Goal: Transaction & Acquisition: Purchase product/service

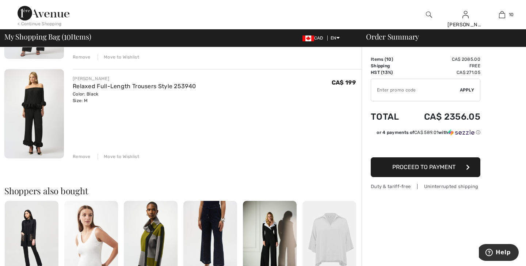
scroll to position [940, 0]
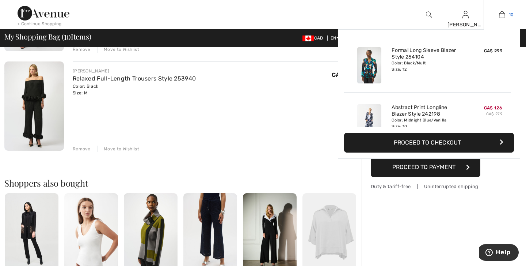
click at [502, 14] on img at bounding box center [502, 14] width 6 height 9
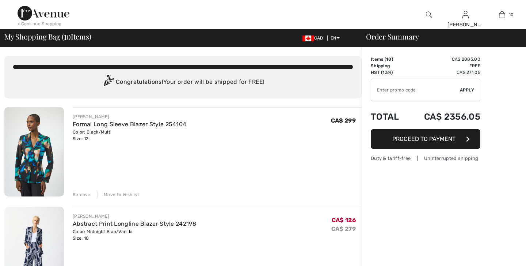
checkbox input "true"
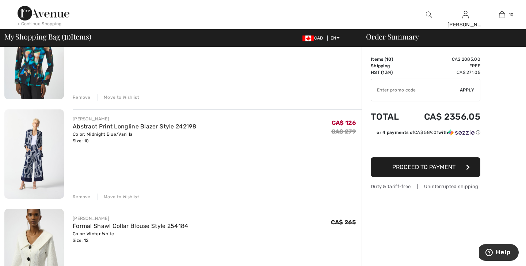
scroll to position [113, 0]
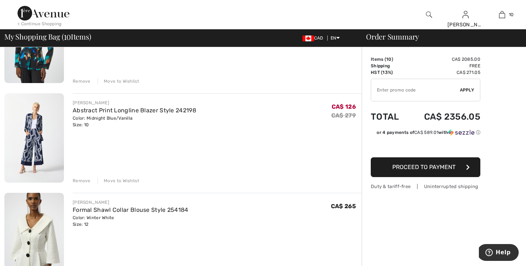
click at [36, 148] on img at bounding box center [34, 137] width 60 height 89
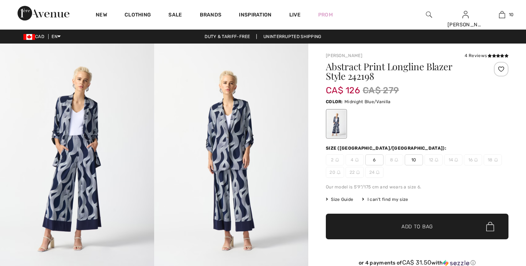
checkbox input "true"
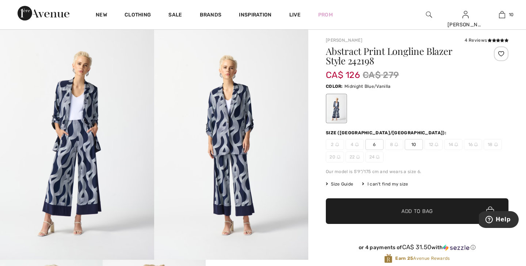
scroll to position [14, 0]
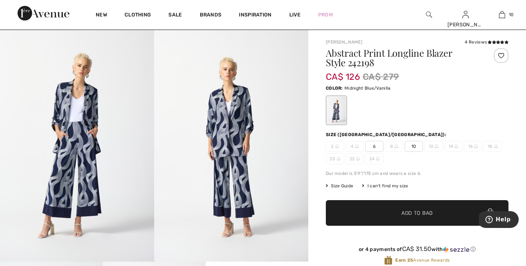
click at [91, 137] on img at bounding box center [77, 145] width 154 height 231
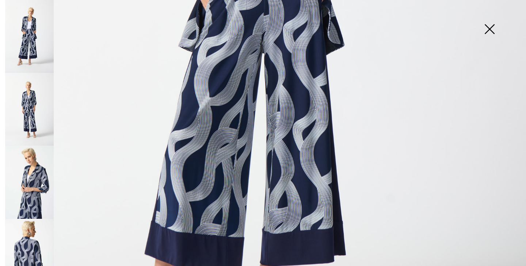
scroll to position [379, 0]
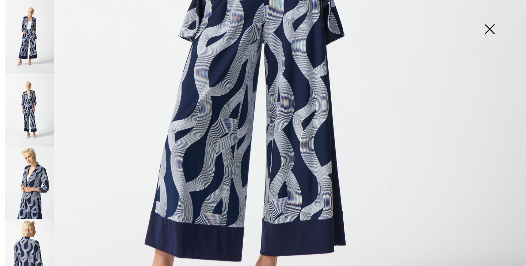
click at [131, 171] on img at bounding box center [263, 15] width 526 height 788
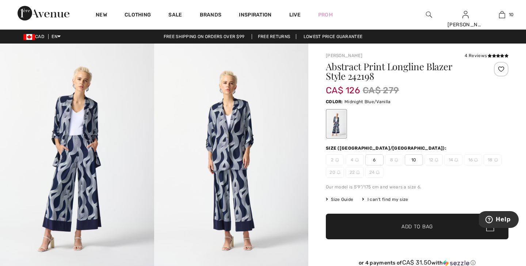
scroll to position [0, 0]
click at [72, 172] on img at bounding box center [77, 158] width 154 height 231
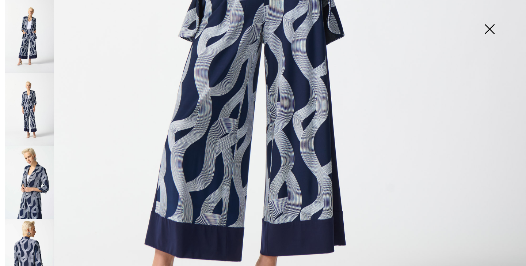
scroll to position [129, 0]
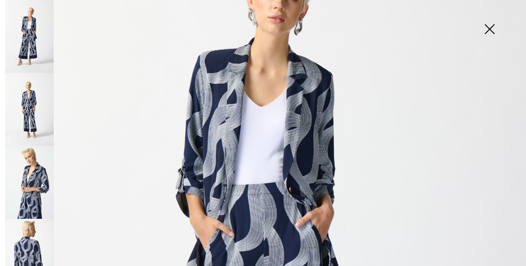
click at [489, 26] on img at bounding box center [489, 30] width 37 height 38
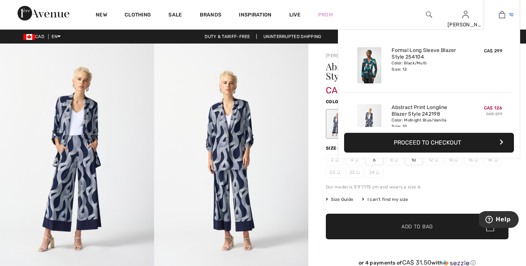
click at [501, 15] on img at bounding box center [502, 14] width 6 height 9
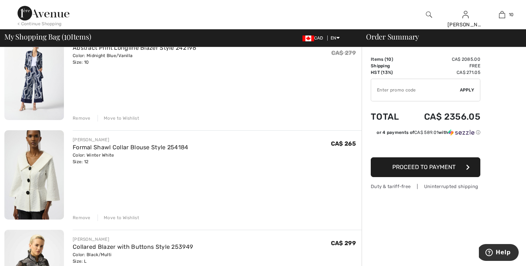
scroll to position [186, 0]
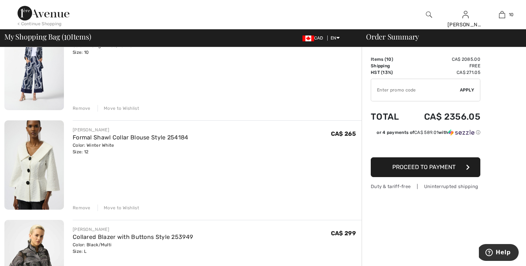
click at [41, 156] on img at bounding box center [34, 164] width 60 height 89
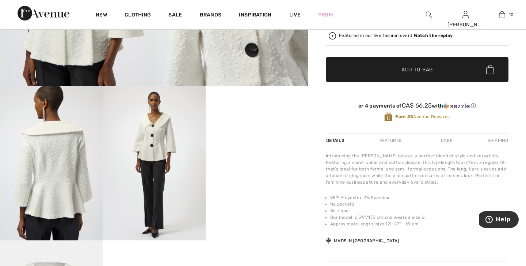
scroll to position [190, 0]
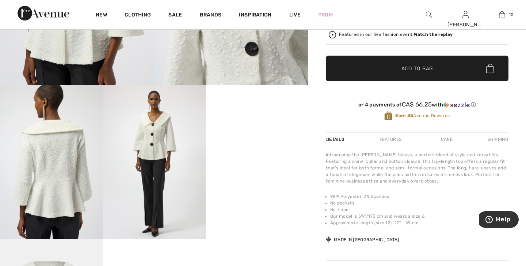
click at [153, 147] on img at bounding box center [154, 162] width 103 height 154
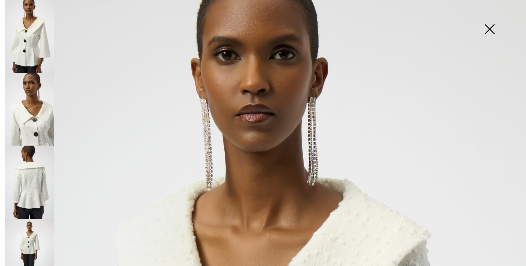
scroll to position [0, 0]
click at [35, 44] on img at bounding box center [29, 36] width 49 height 73
click at [31, 45] on img at bounding box center [29, 36] width 49 height 73
click at [494, 28] on img at bounding box center [489, 30] width 37 height 38
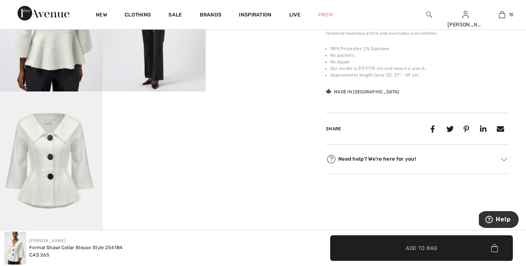
scroll to position [353, 0]
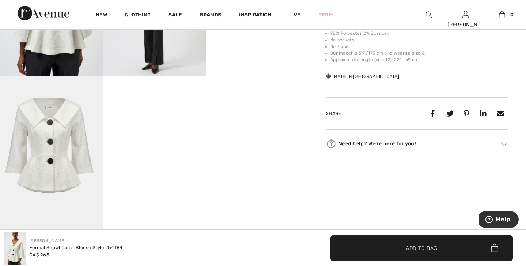
click at [49, 141] on img at bounding box center [51, 153] width 103 height 154
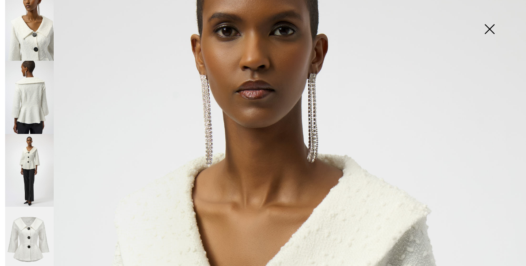
scroll to position [93, 0]
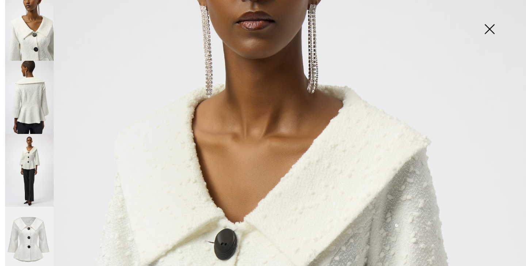
click at [29, 224] on img at bounding box center [29, 242] width 49 height 73
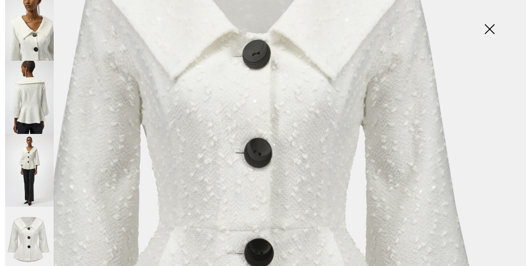
scroll to position [129, 0]
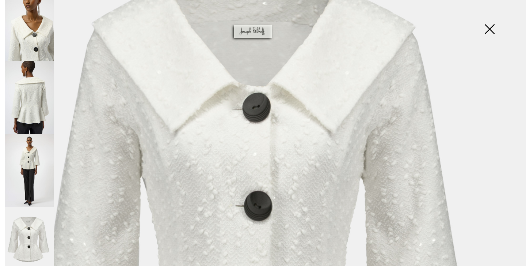
click at [498, 28] on img at bounding box center [489, 30] width 37 height 38
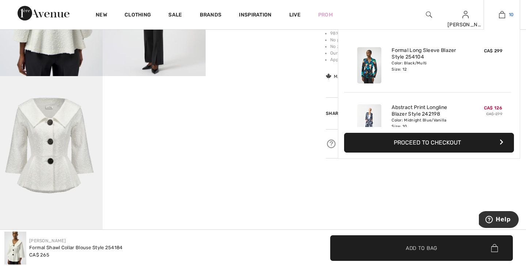
click at [502, 14] on img at bounding box center [502, 14] width 6 height 9
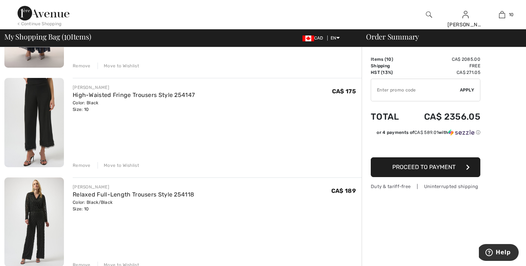
scroll to position [756, 0]
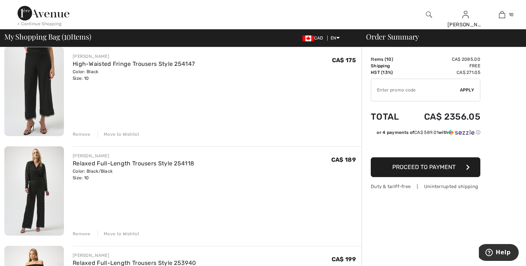
click at [24, 85] on img at bounding box center [34, 91] width 60 height 89
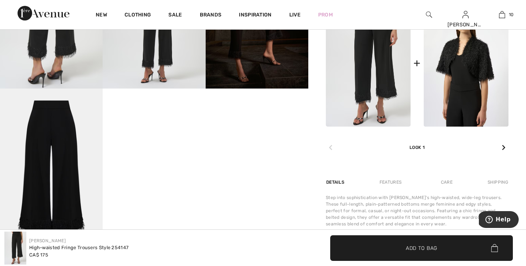
scroll to position [334, 0]
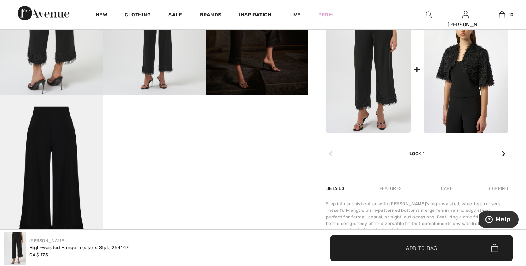
click at [80, 144] on img at bounding box center [51, 172] width 103 height 154
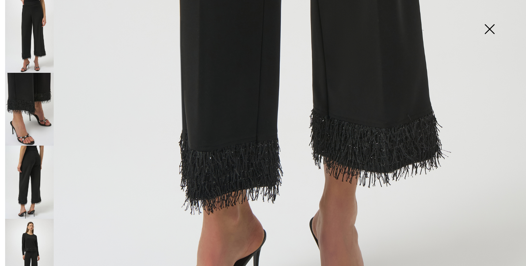
scroll to position [435, 0]
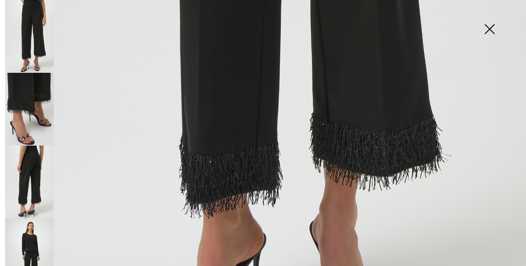
click at [493, 26] on img at bounding box center [489, 30] width 37 height 38
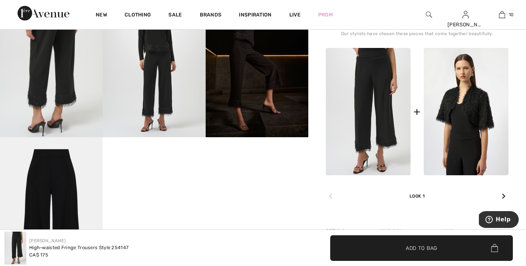
scroll to position [237, 0]
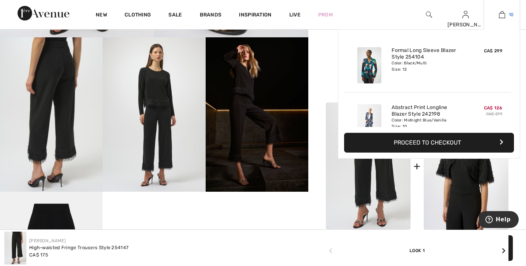
click at [504, 15] on img at bounding box center [502, 14] width 6 height 9
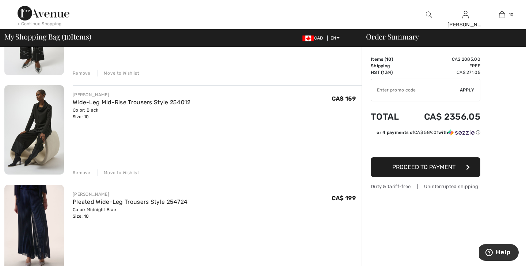
scroll to position [545, 0]
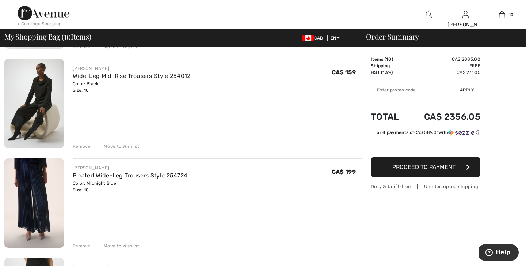
click at [42, 101] on img at bounding box center [34, 103] width 60 height 89
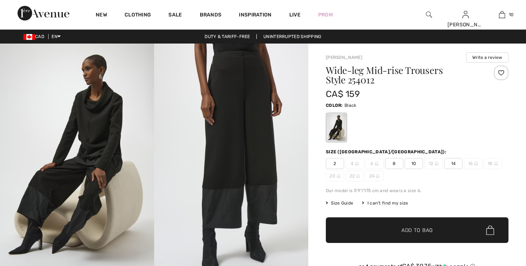
click at [168, 119] on img at bounding box center [231, 158] width 154 height 231
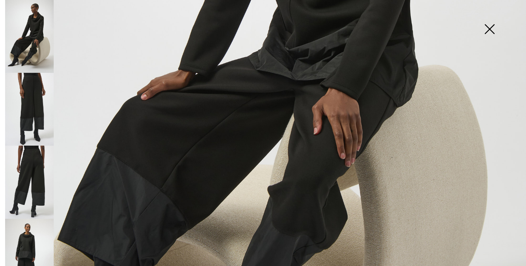
scroll to position [408, 0]
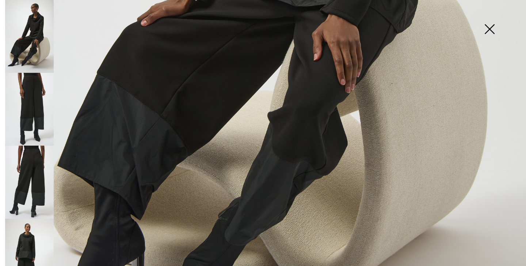
click at [486, 31] on img at bounding box center [489, 30] width 37 height 38
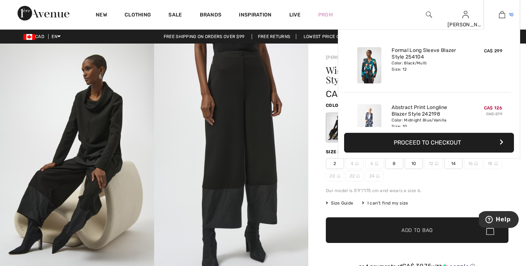
click at [507, 14] on link "10" at bounding box center [502, 14] width 36 height 9
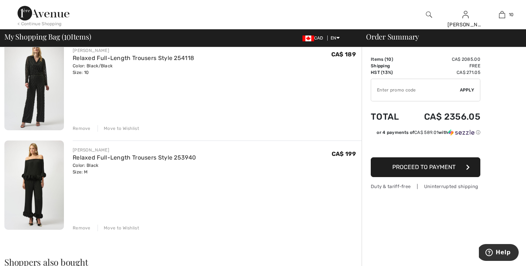
scroll to position [835, 0]
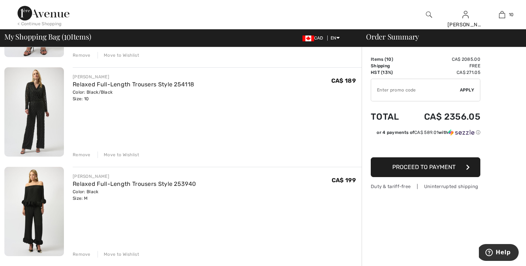
click at [39, 110] on img at bounding box center [34, 111] width 60 height 89
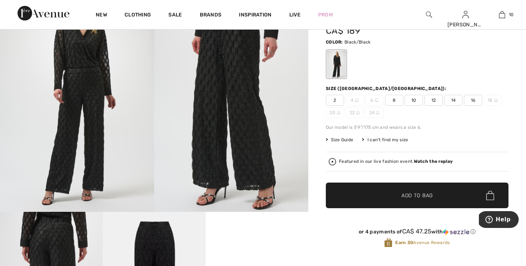
scroll to position [57, 0]
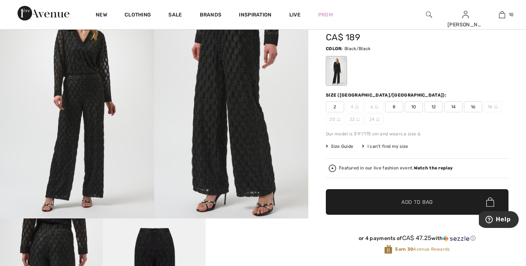
click at [243, 95] on img at bounding box center [231, 102] width 154 height 231
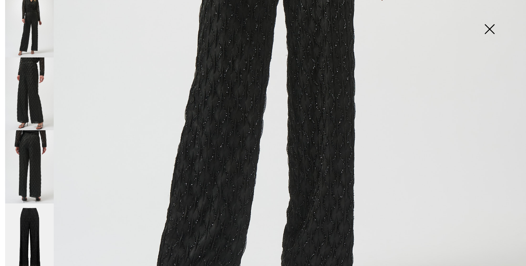
scroll to position [15, 0]
click at [26, 180] on img at bounding box center [29, 167] width 49 height 73
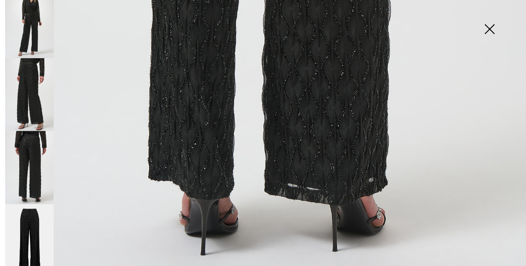
scroll to position [523, 0]
click at [34, 216] on img at bounding box center [29, 240] width 49 height 73
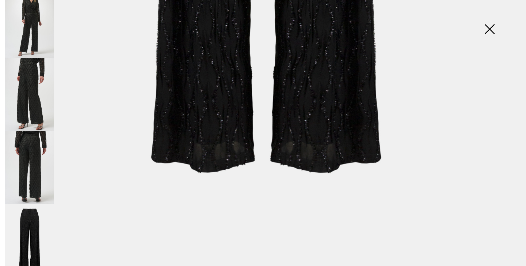
click at [34, 77] on img at bounding box center [29, 94] width 49 height 73
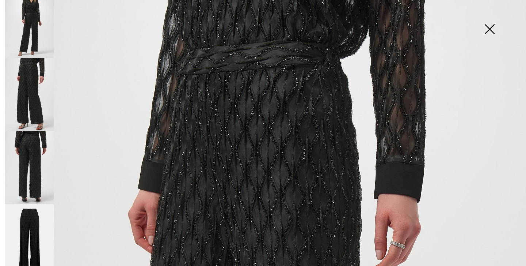
scroll to position [0, 0]
click at [489, 30] on img at bounding box center [489, 30] width 37 height 38
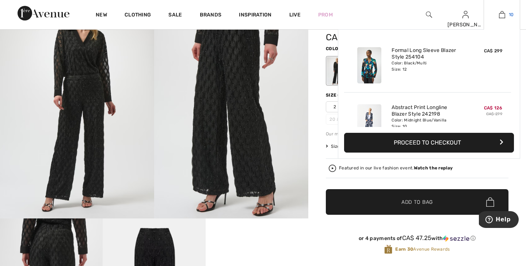
click at [502, 14] on img at bounding box center [502, 14] width 6 height 9
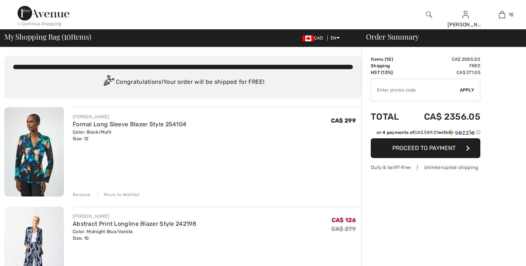
checkbox input "true"
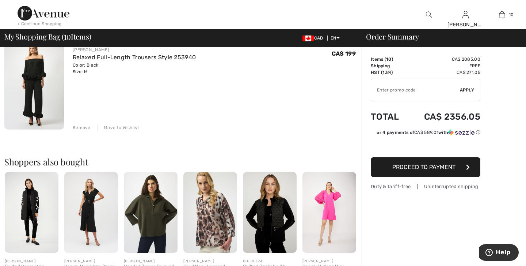
scroll to position [969, 0]
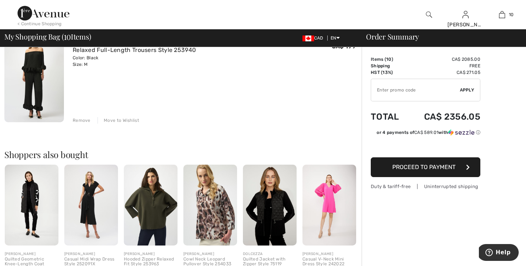
click at [38, 87] on img at bounding box center [34, 77] width 60 height 89
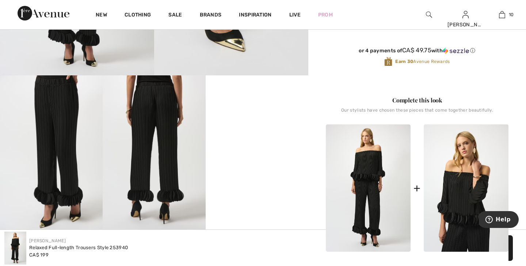
scroll to position [199, 0]
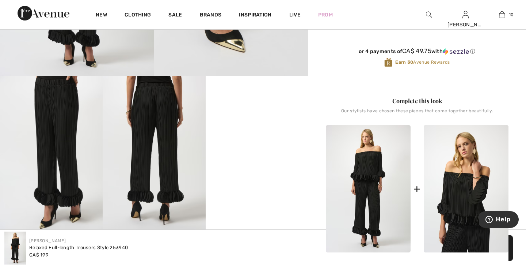
click at [71, 127] on img at bounding box center [51, 153] width 103 height 154
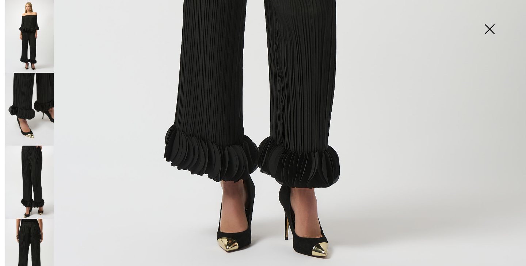
scroll to position [129, 0]
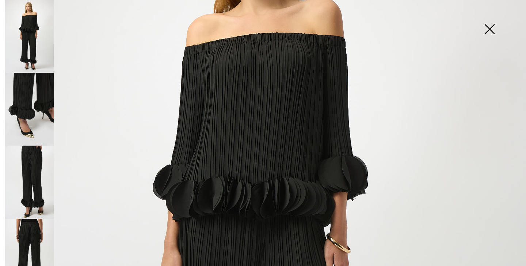
click at [27, 50] on img at bounding box center [29, 36] width 49 height 73
click at [493, 25] on img at bounding box center [489, 30] width 37 height 38
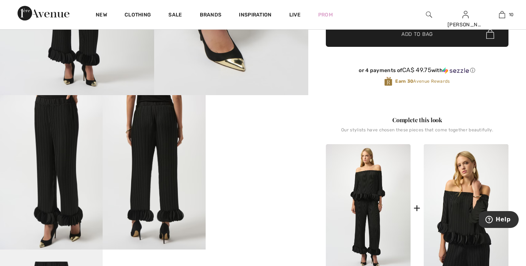
scroll to position [180, 0]
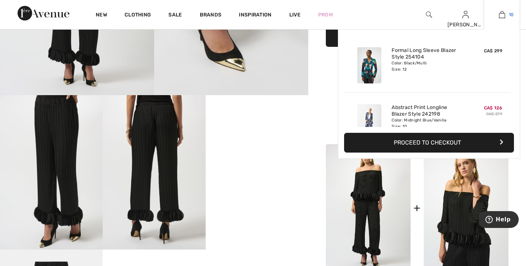
click at [501, 15] on img at bounding box center [502, 14] width 6 height 9
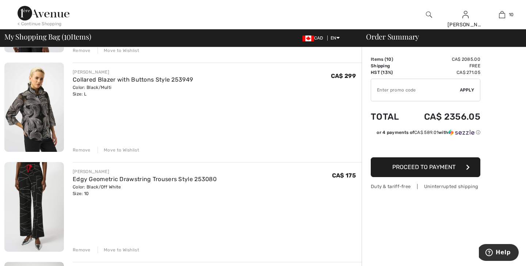
scroll to position [344, 0]
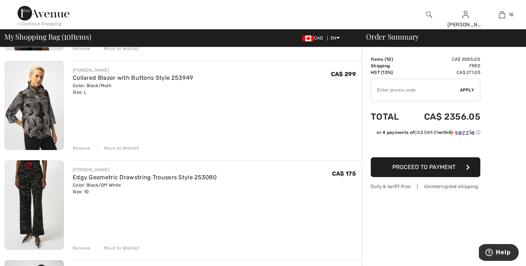
click at [41, 101] on img at bounding box center [34, 105] width 60 height 89
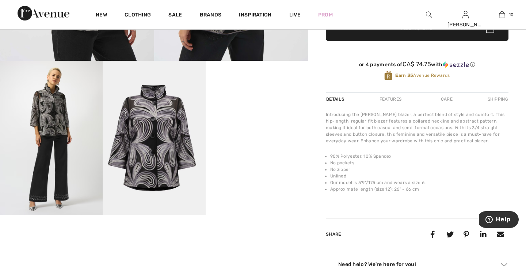
scroll to position [249, 0]
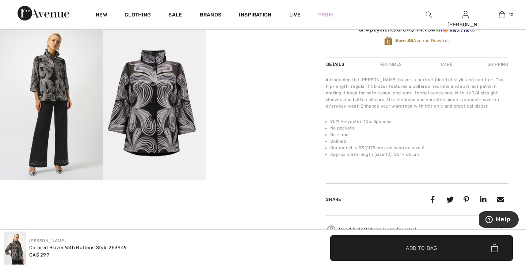
click at [82, 103] on img at bounding box center [51, 103] width 103 height 154
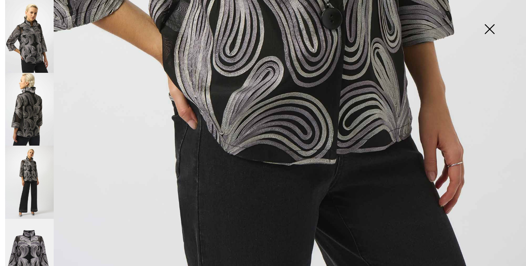
scroll to position [523, 0]
click at [38, 195] on img at bounding box center [29, 181] width 49 height 73
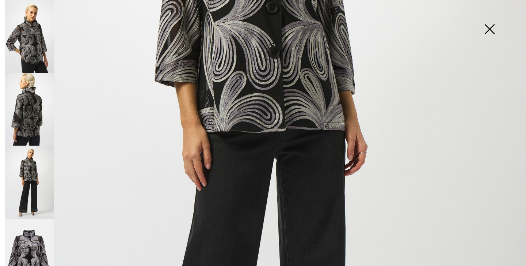
scroll to position [249, 0]
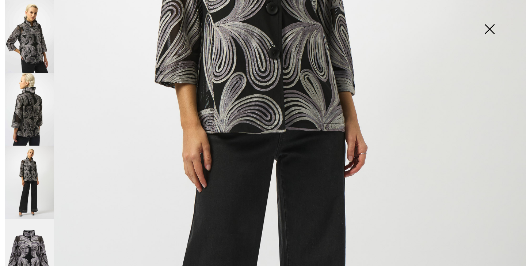
click at [33, 56] on img at bounding box center [29, 36] width 49 height 73
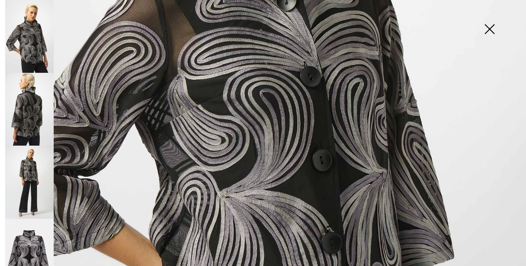
scroll to position [300, 0]
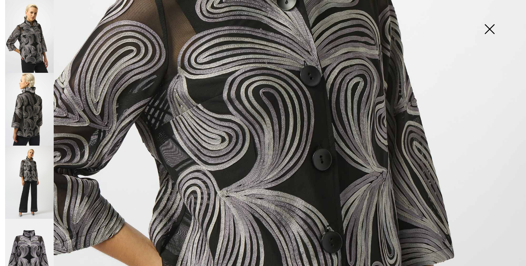
click at [23, 125] on img at bounding box center [29, 109] width 49 height 73
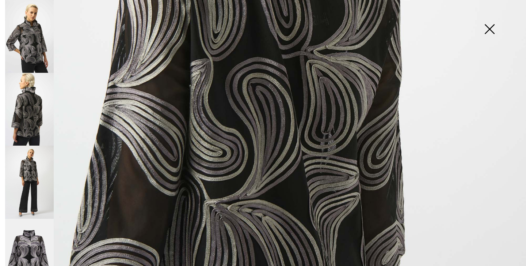
click at [39, 168] on img at bounding box center [29, 181] width 49 height 73
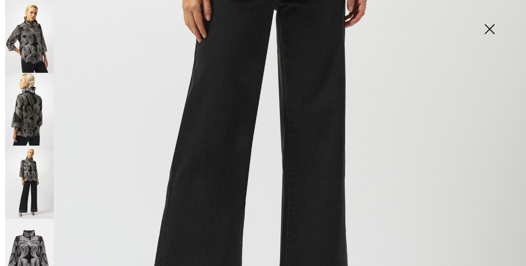
scroll to position [405, 0]
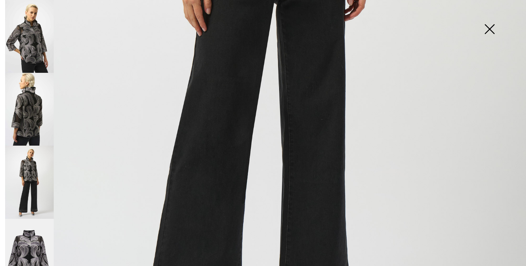
click at [37, 218] on img at bounding box center [29, 254] width 49 height 73
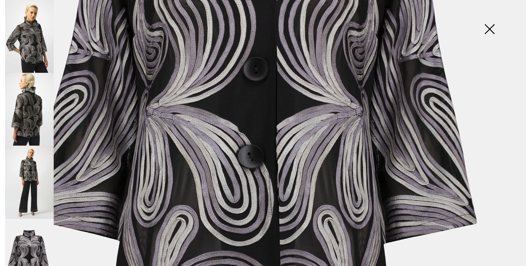
scroll to position [328, 0]
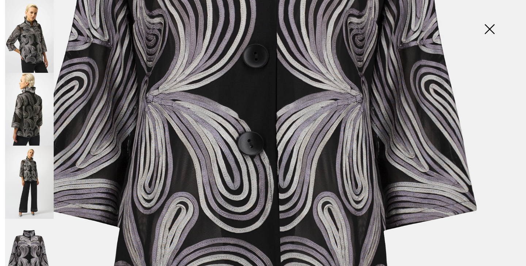
click at [488, 27] on img at bounding box center [489, 30] width 37 height 38
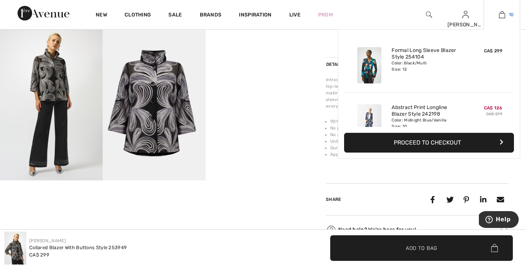
click at [501, 15] on img at bounding box center [502, 14] width 6 height 9
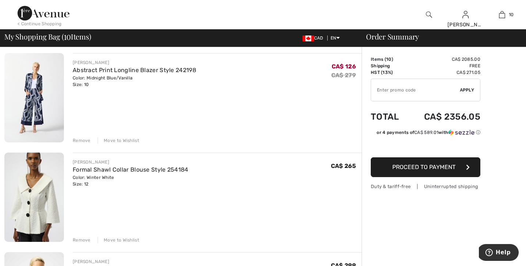
scroll to position [164, 0]
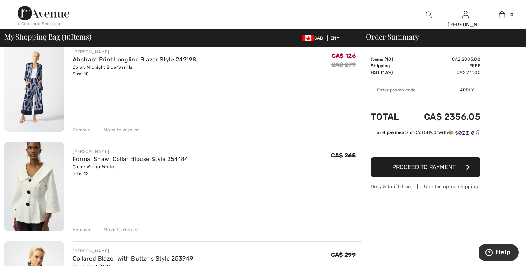
click at [38, 195] on img at bounding box center [34, 186] width 60 height 89
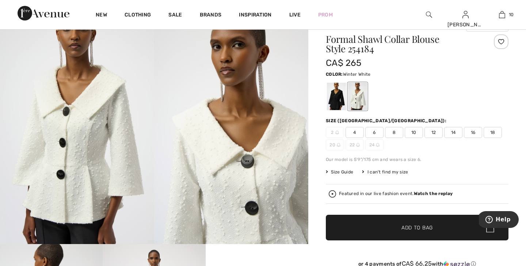
scroll to position [22, 0]
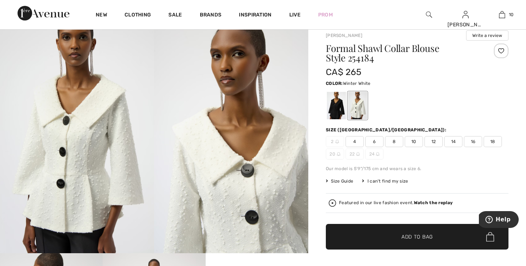
click at [97, 140] on img at bounding box center [77, 137] width 154 height 231
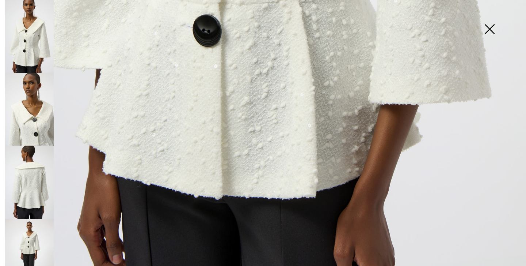
scroll to position [521, 0]
click at [491, 30] on img at bounding box center [489, 30] width 37 height 38
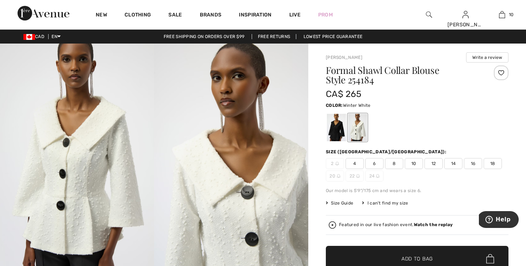
scroll to position [0, 0]
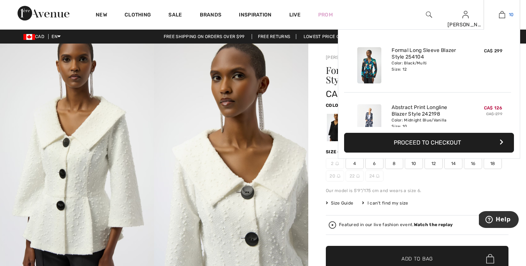
click at [506, 15] on link "10" at bounding box center [502, 14] width 36 height 9
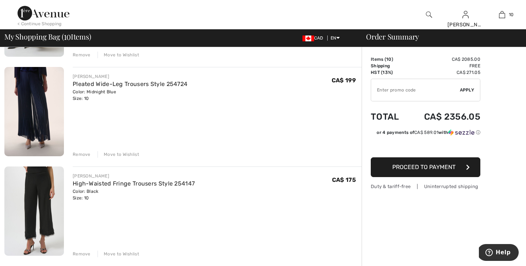
scroll to position [642, 0]
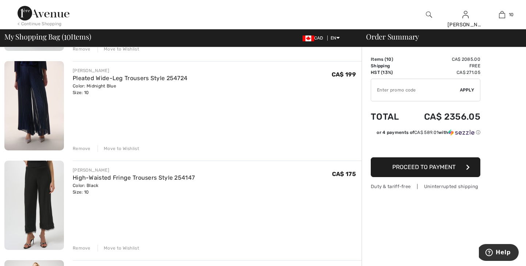
click at [49, 199] on img at bounding box center [34, 204] width 60 height 89
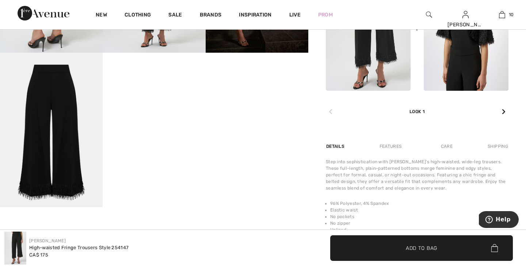
scroll to position [361, 0]
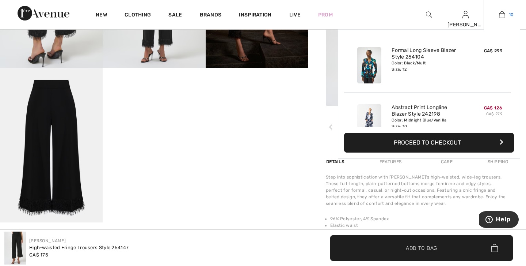
click at [503, 16] on img at bounding box center [502, 14] width 6 height 9
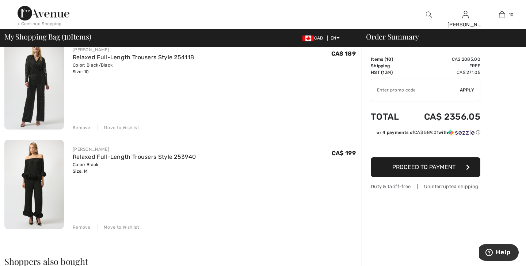
scroll to position [870, 0]
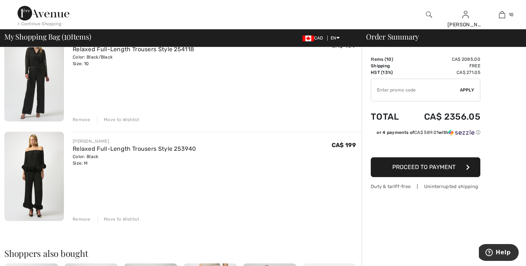
click at [30, 161] on img at bounding box center [34, 175] width 60 height 89
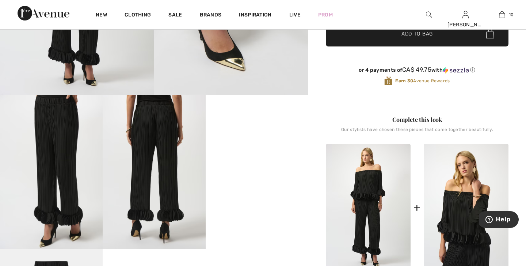
scroll to position [189, 0]
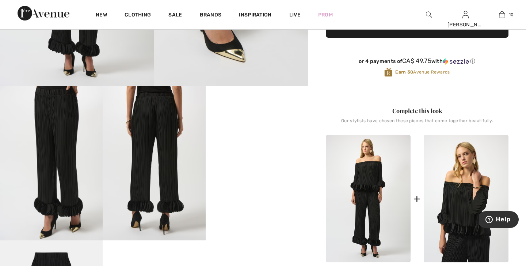
click at [57, 145] on img at bounding box center [51, 163] width 103 height 154
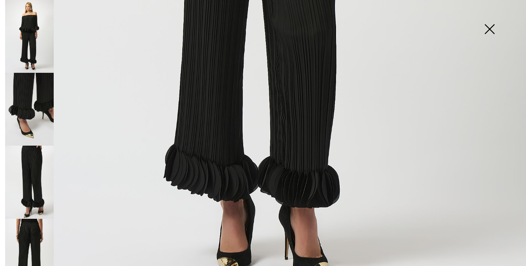
scroll to position [478, 0]
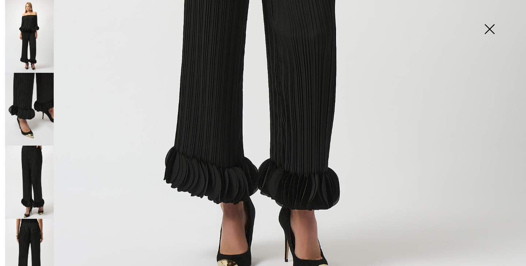
click at [491, 28] on img at bounding box center [489, 30] width 37 height 38
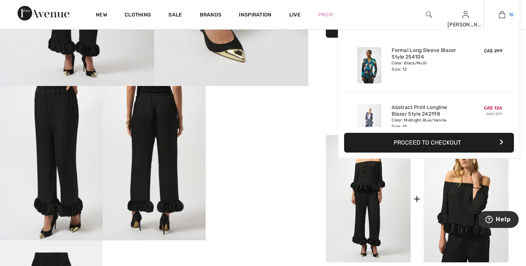
click at [500, 12] on img at bounding box center [502, 14] width 6 height 9
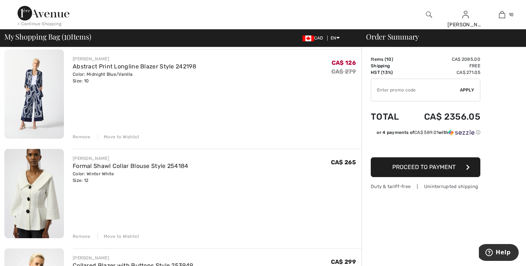
scroll to position [159, 0]
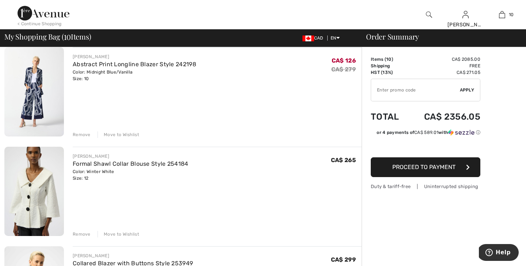
click at [45, 100] on img at bounding box center [34, 91] width 60 height 89
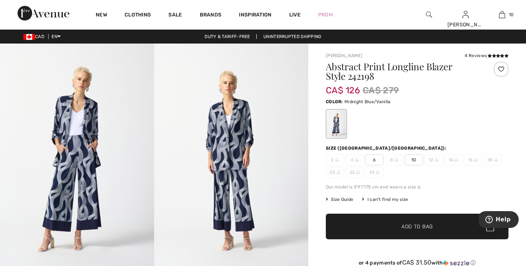
click at [81, 146] on img at bounding box center [77, 158] width 154 height 231
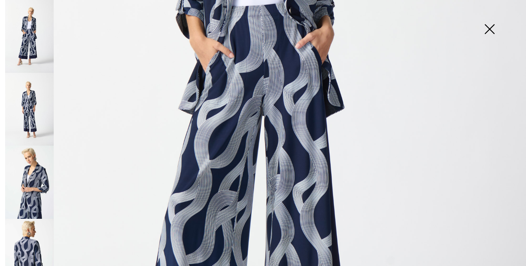
scroll to position [295, 0]
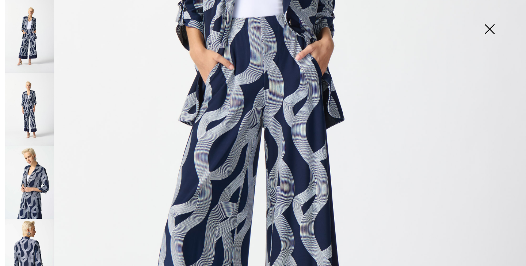
click at [37, 178] on img at bounding box center [29, 181] width 49 height 73
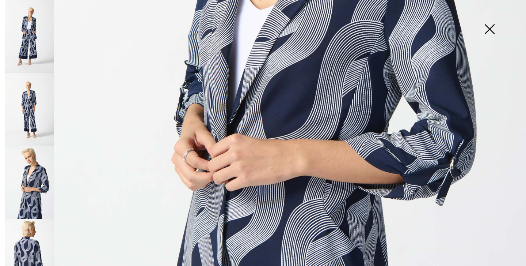
scroll to position [215, 0]
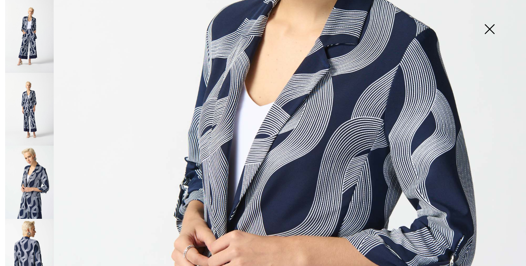
click at [34, 180] on img at bounding box center [29, 181] width 49 height 73
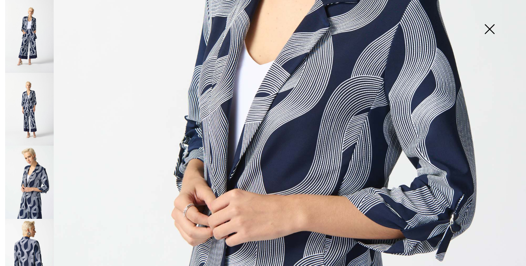
scroll to position [259, 0]
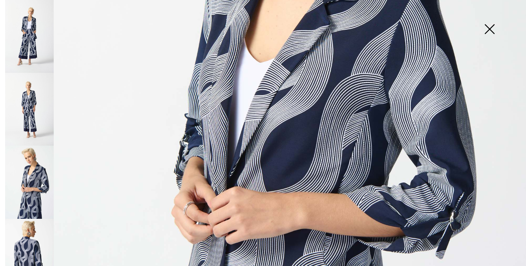
click at [27, 232] on img at bounding box center [29, 254] width 49 height 73
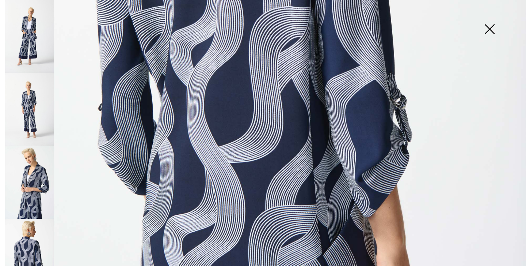
scroll to position [388, 0]
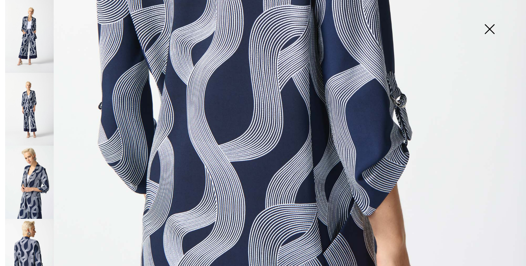
click at [22, 234] on img at bounding box center [29, 254] width 49 height 73
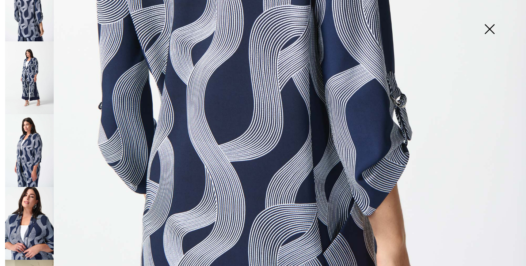
scroll to position [263, 0]
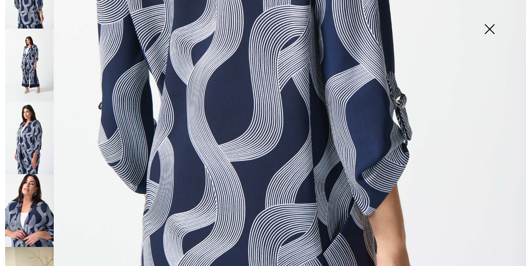
click at [34, 133] on img at bounding box center [29, 137] width 49 height 73
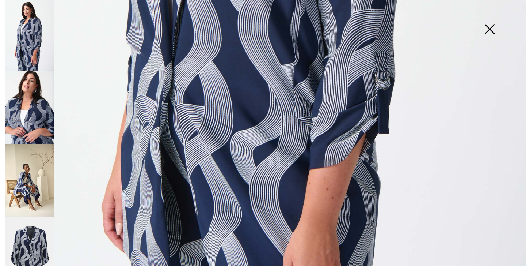
scroll to position [365, 0]
click at [32, 166] on img at bounding box center [29, 180] width 49 height 73
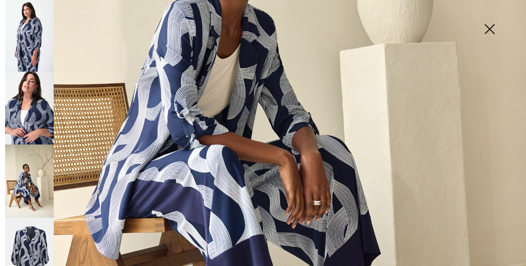
scroll to position [303, 0]
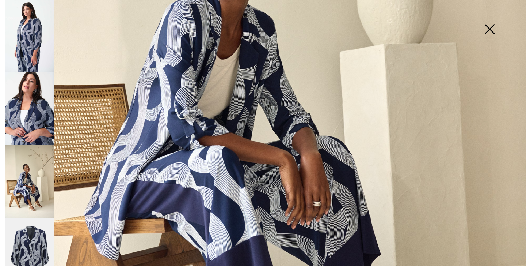
click at [9, 111] on img at bounding box center [29, 108] width 49 height 73
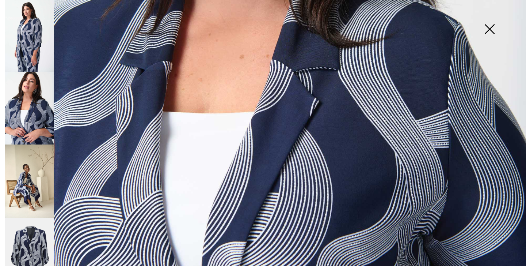
click at [487, 29] on img at bounding box center [489, 30] width 37 height 38
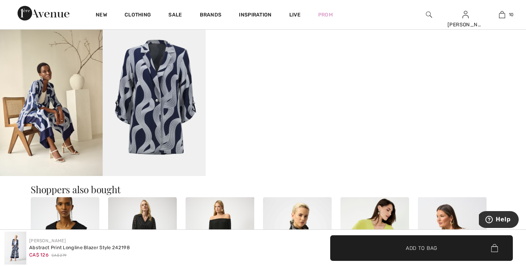
scroll to position [595, 0]
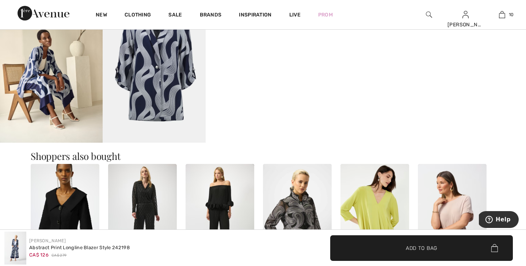
click at [18, 82] on img at bounding box center [51, 65] width 103 height 154
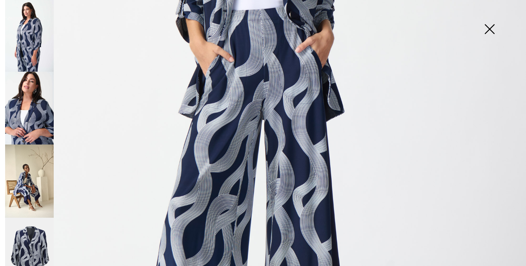
click at [26, 167] on img at bounding box center [29, 180] width 49 height 73
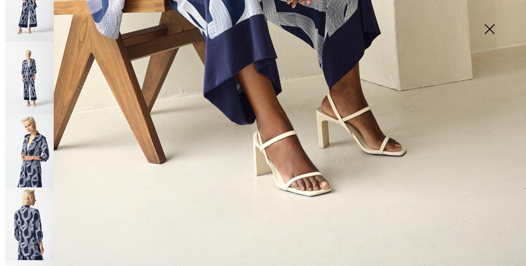
scroll to position [9, 0]
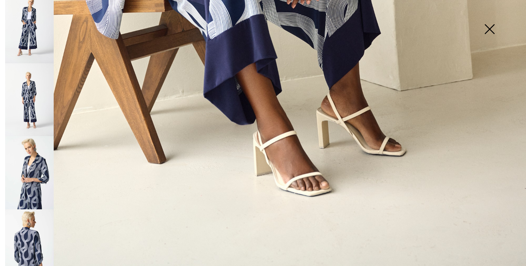
click at [34, 79] on img at bounding box center [29, 99] width 49 height 73
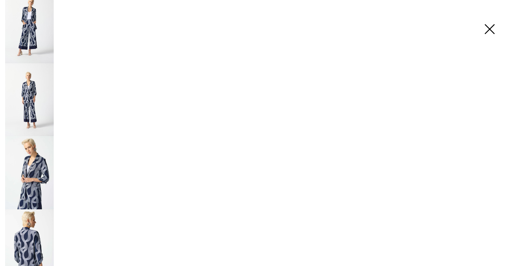
scroll to position [523, 0]
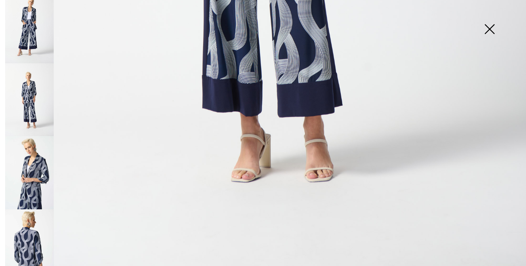
click at [34, 35] on img at bounding box center [29, 27] width 49 height 73
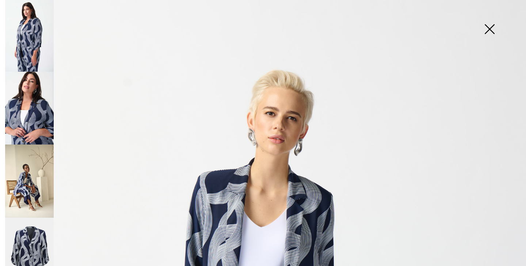
scroll to position [0, 0]
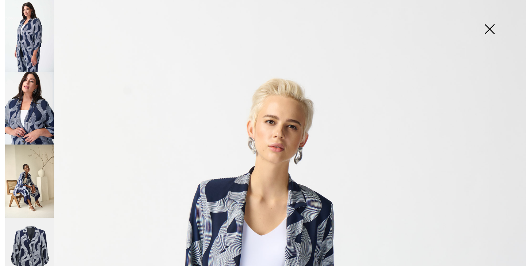
click at [490, 27] on img at bounding box center [489, 30] width 37 height 38
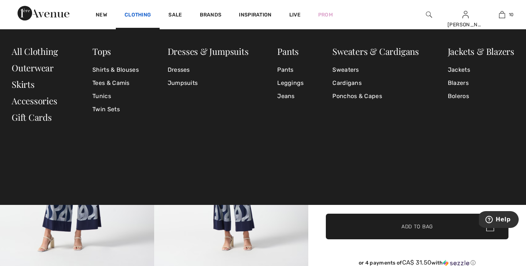
click at [136, 16] on link "Clothing" at bounding box center [138, 16] width 26 height 8
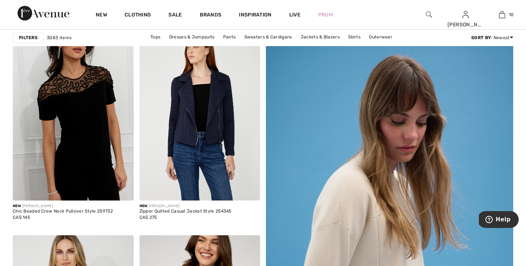
scroll to position [12, 0]
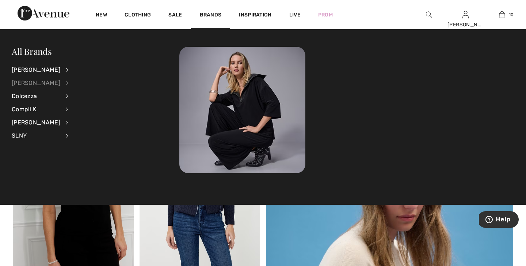
click at [35, 84] on div "[PERSON_NAME]" at bounding box center [36, 82] width 49 height 13
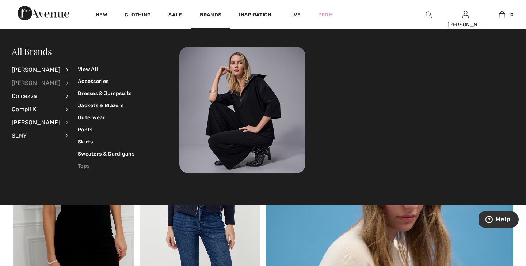
click at [78, 166] on link "Tops" at bounding box center [106, 166] width 57 height 12
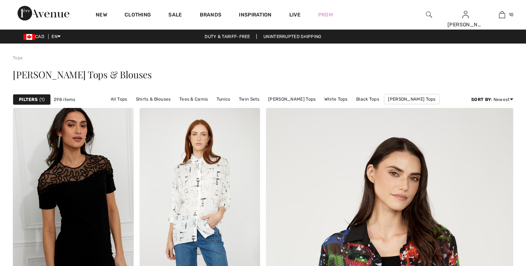
checkbox input "true"
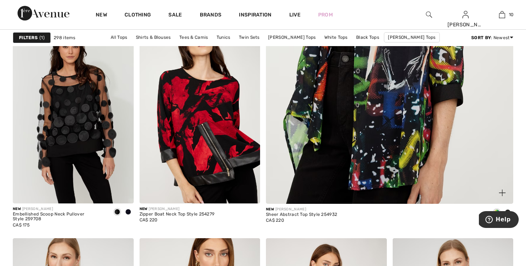
scroll to position [245, 0]
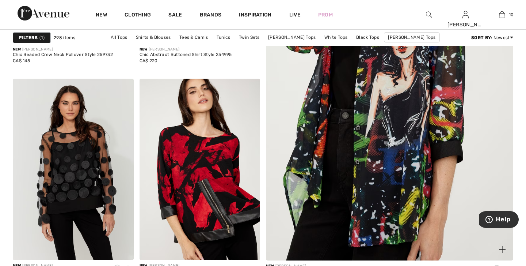
click at [374, 126] on img at bounding box center [389, 85] width 297 height 445
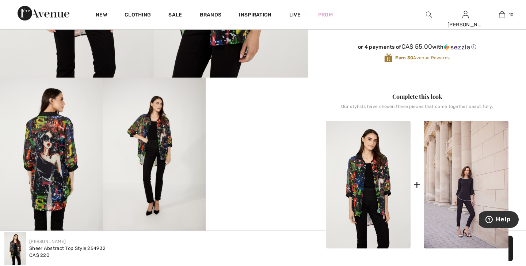
scroll to position [200, 0]
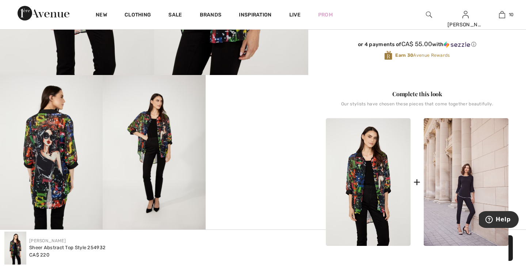
click at [235, 126] on video "Your browser does not support the video tag." at bounding box center [257, 101] width 103 height 52
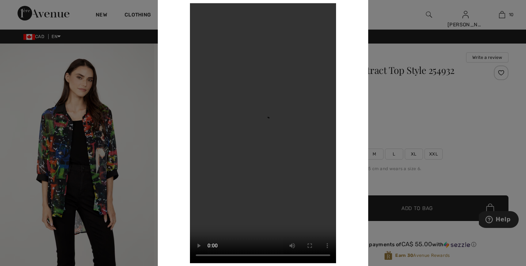
scroll to position [0, 0]
click at [130, 64] on div at bounding box center [263, 133] width 526 height 266
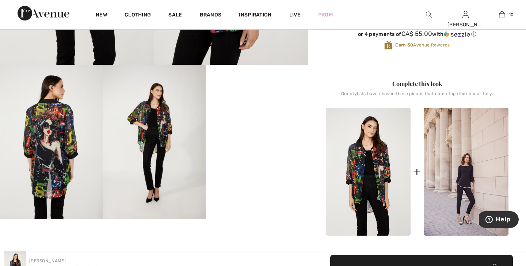
scroll to position [213, 0]
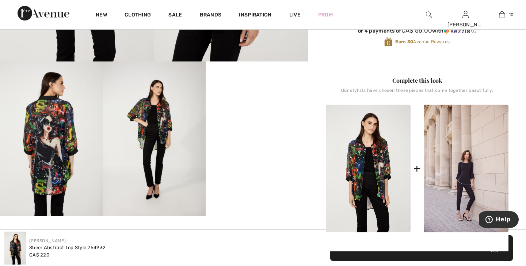
click at [44, 159] on img at bounding box center [51, 138] width 103 height 154
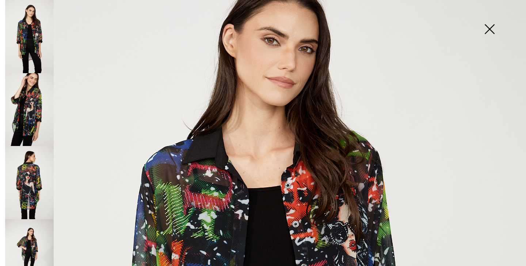
scroll to position [229, 0]
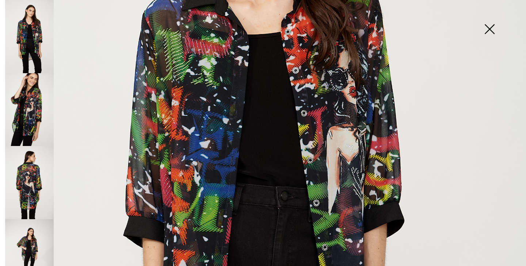
click at [30, 171] on img at bounding box center [29, 182] width 49 height 73
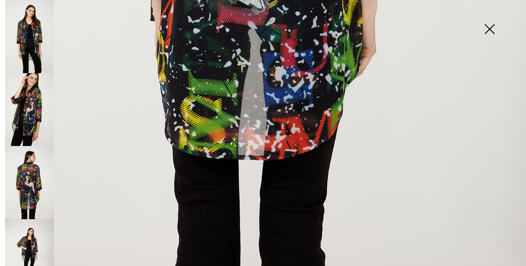
scroll to position [523, 0]
click at [39, 239] on img at bounding box center [29, 255] width 49 height 73
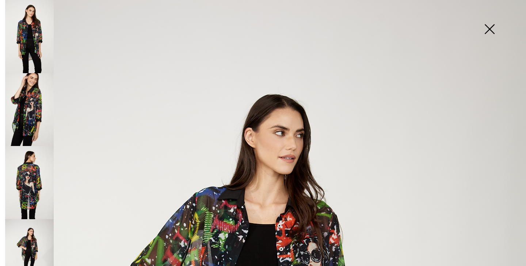
scroll to position [0, 0]
click at [492, 28] on img at bounding box center [489, 30] width 37 height 38
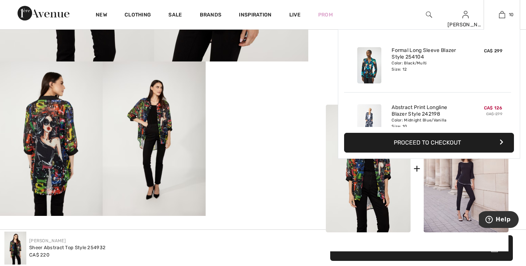
click at [472, 71] on div "CA$ 299" at bounding box center [485, 65] width 39 height 42
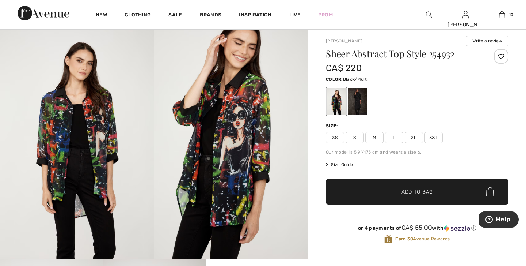
scroll to position [11, 0]
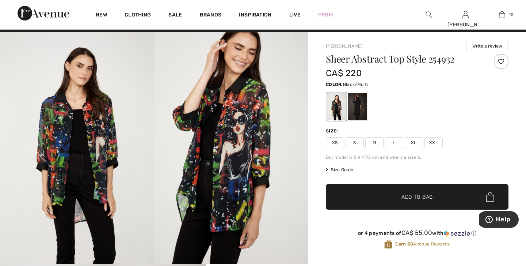
click at [394, 142] on span "L" at bounding box center [394, 142] width 18 height 11
click at [405, 197] on span "Add to Bag" at bounding box center [416, 197] width 31 height 8
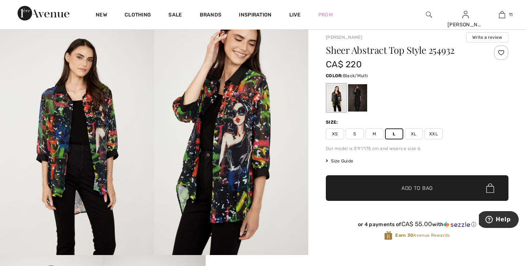
scroll to position [18, 0]
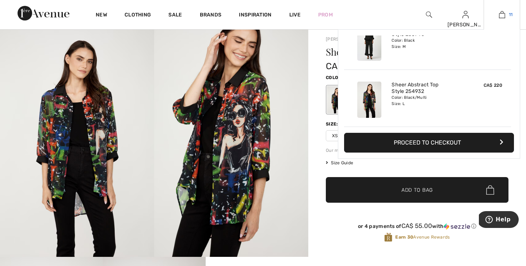
click at [503, 18] on img at bounding box center [502, 14] width 6 height 9
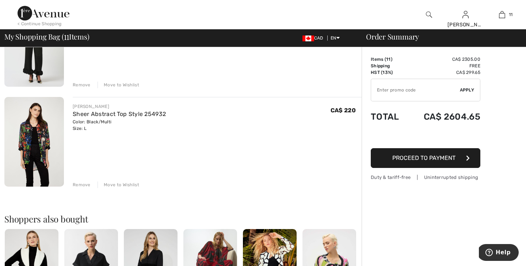
scroll to position [1005, 0]
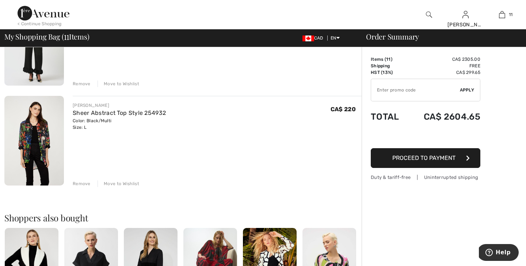
click at [35, 138] on img at bounding box center [34, 140] width 60 height 89
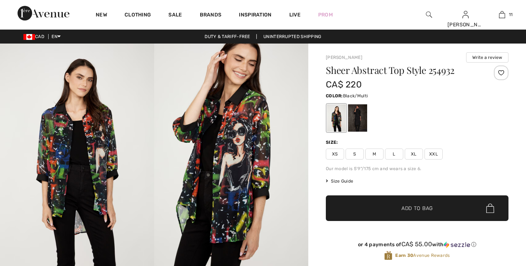
checkbox input "true"
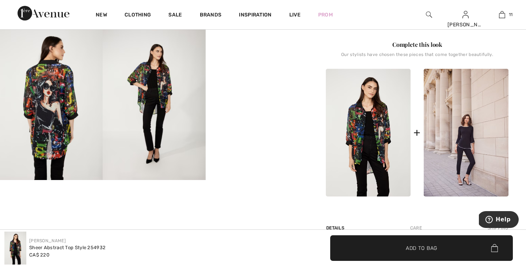
scroll to position [250, 0]
